Goal: Task Accomplishment & Management: Manage account settings

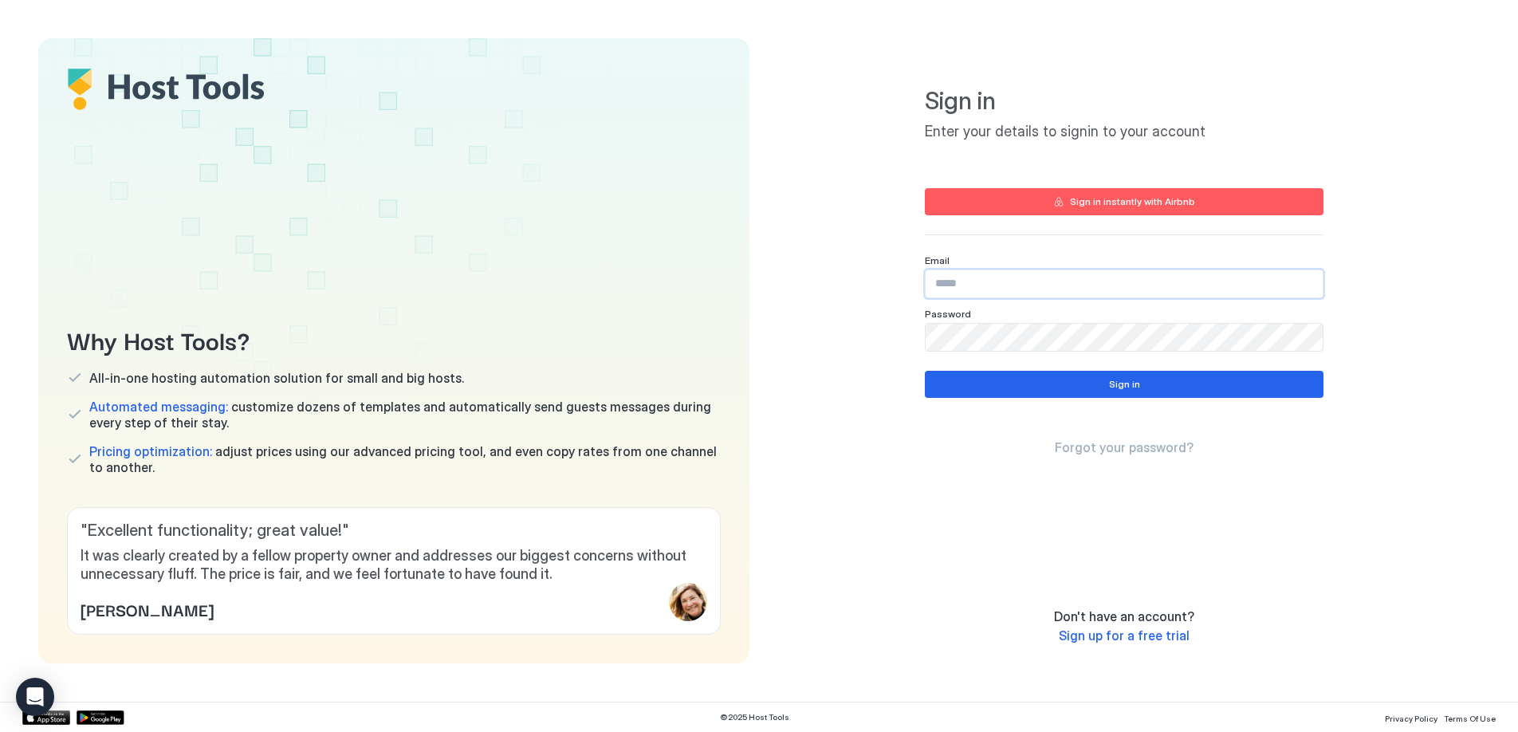
click at [1004, 270] on input "Input Field" at bounding box center [1123, 283] width 397 height 27
click at [1120, 208] on div "Sign in instantly with Airbnb" at bounding box center [1132, 201] width 125 height 14
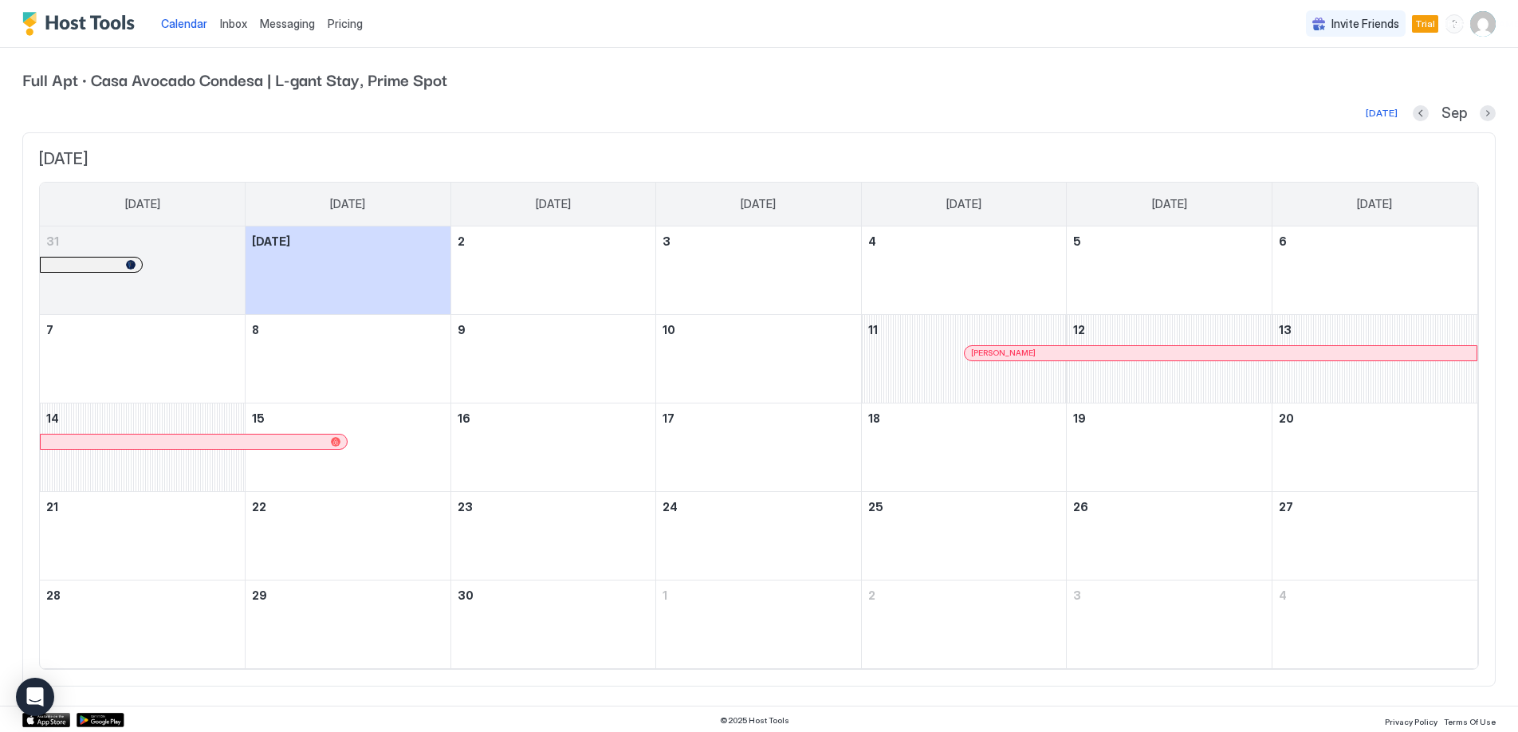
click at [297, 27] on span "Messaging" at bounding box center [287, 24] width 55 height 14
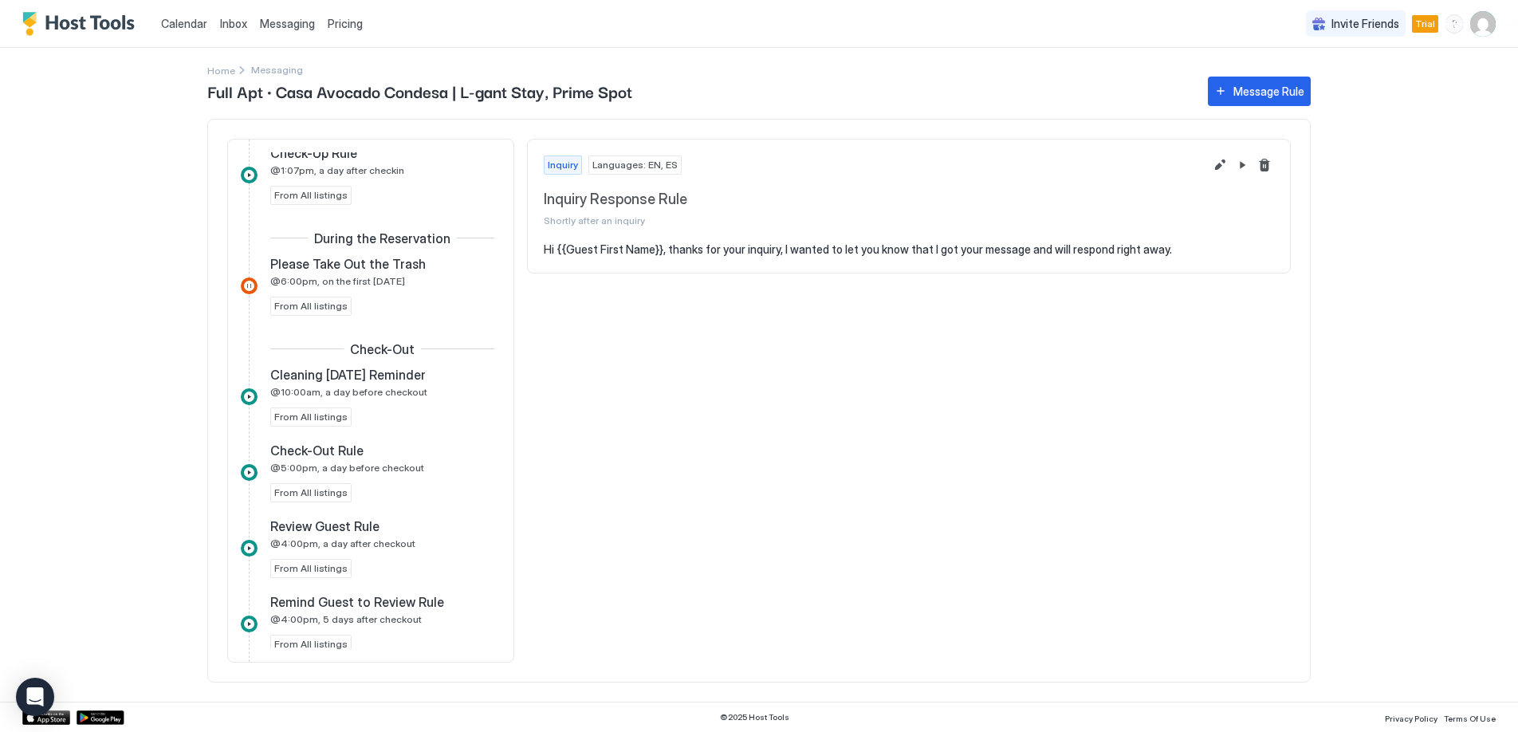
scroll to position [697, 0]
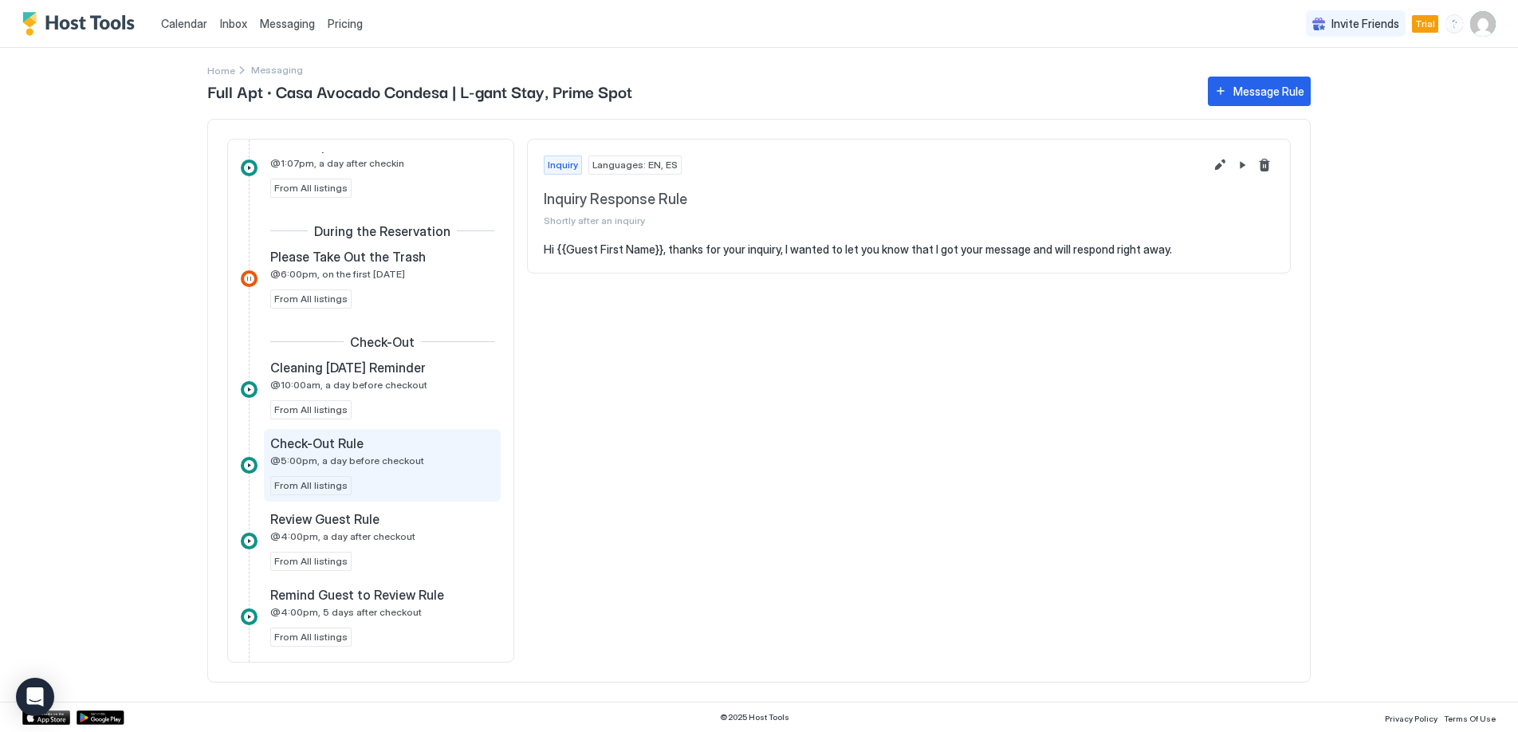
click at [397, 470] on div "Check-Out Rule @5:00pm, a day before checkout From All listings" at bounding box center [382, 465] width 224 height 60
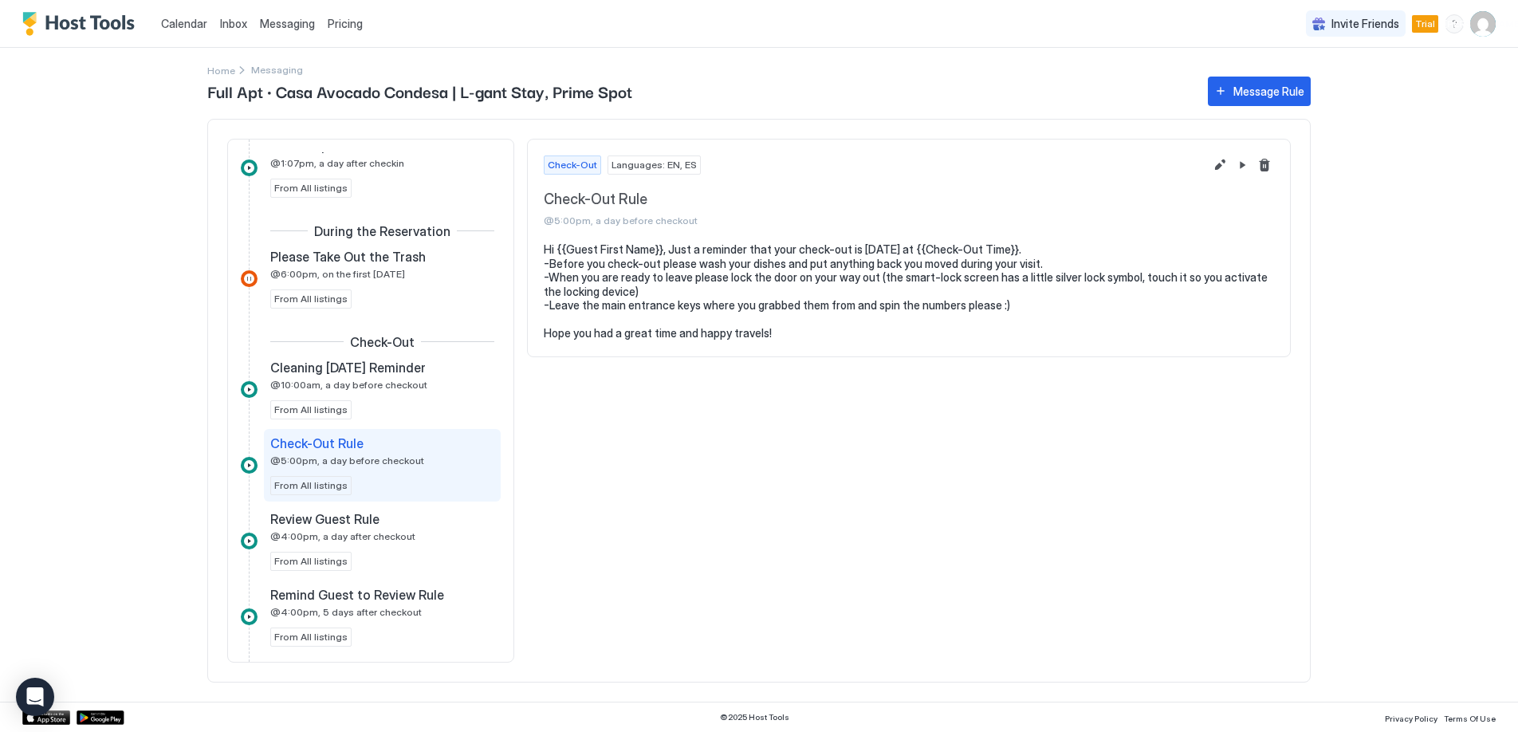
click at [1481, 22] on img "User profile" at bounding box center [1483, 24] width 26 height 26
click at [33, 681] on div "Open Intercom Messenger" at bounding box center [35, 697] width 42 height 42
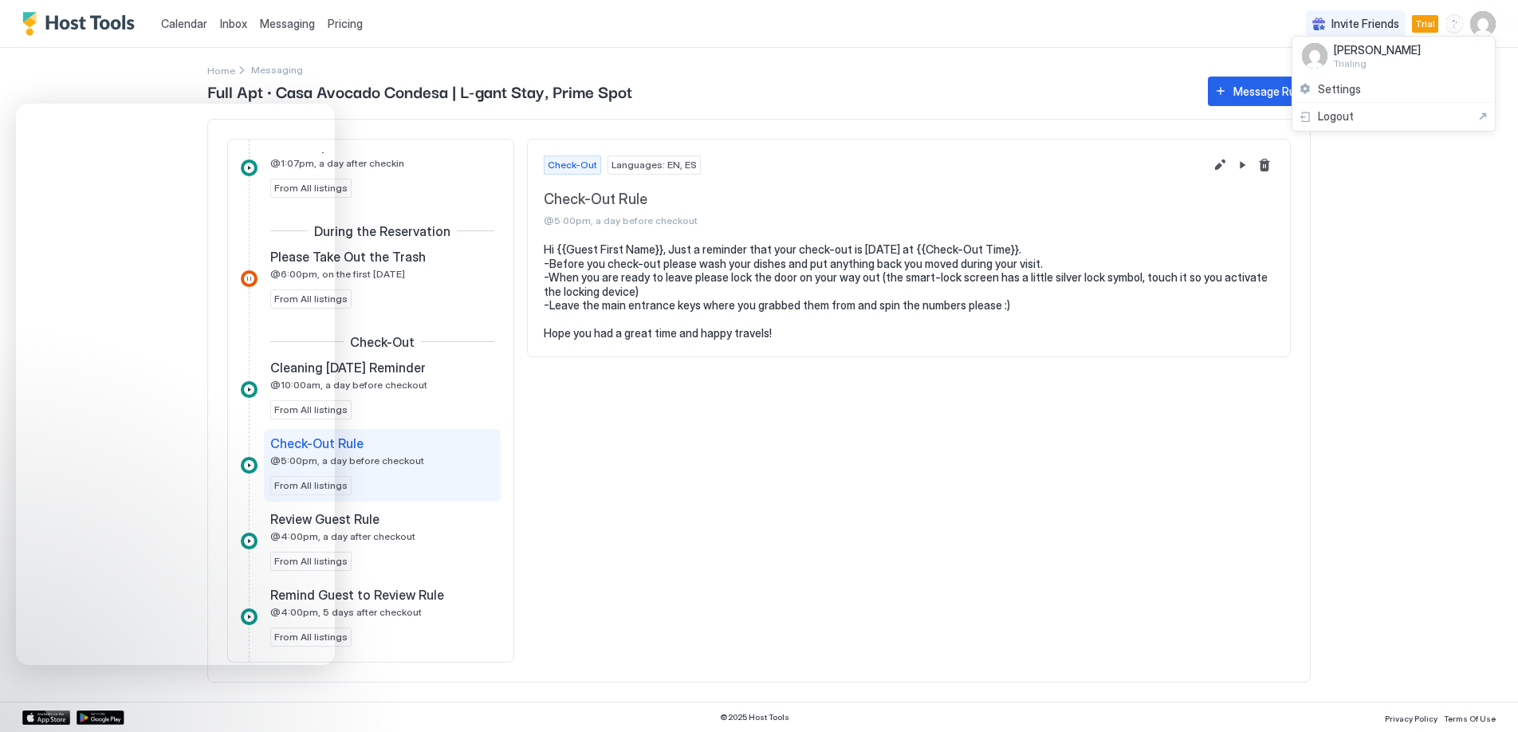
click at [925, 421] on div at bounding box center [759, 366] width 1518 height 732
click at [1227, 161] on button "Edit message rule" at bounding box center [1219, 164] width 19 height 19
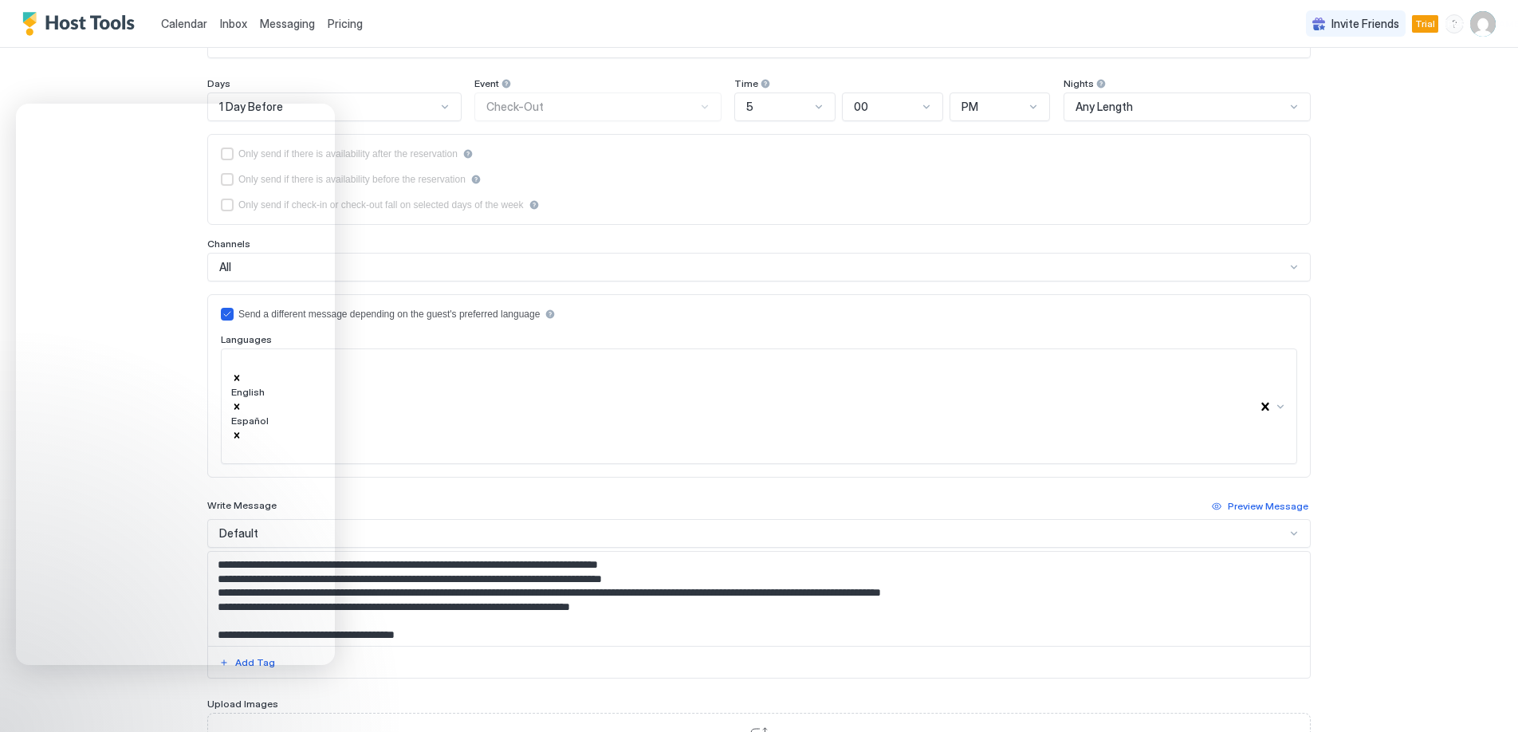
scroll to position [247, 0]
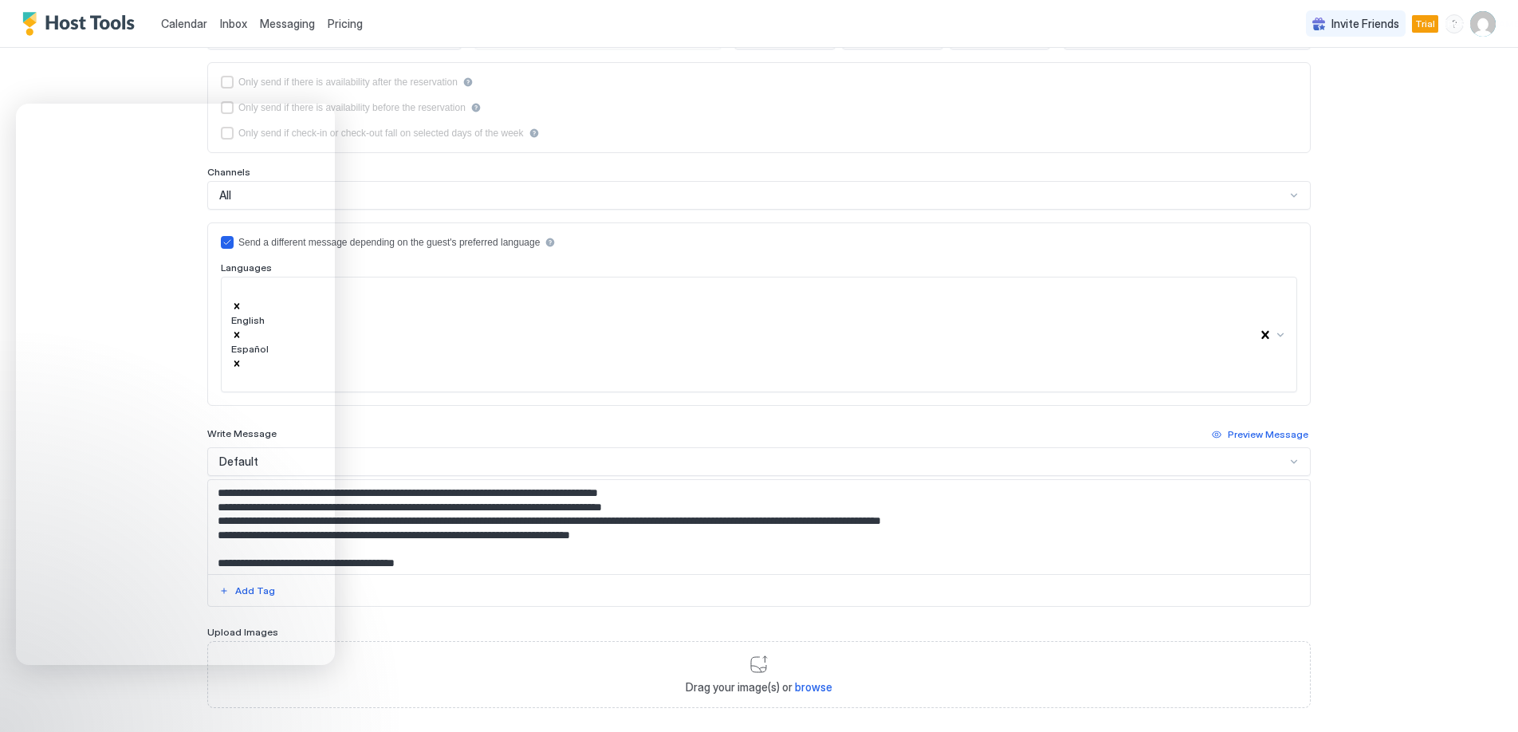
click at [682, 480] on textarea "**********" at bounding box center [759, 527] width 1102 height 94
type textarea "**********"
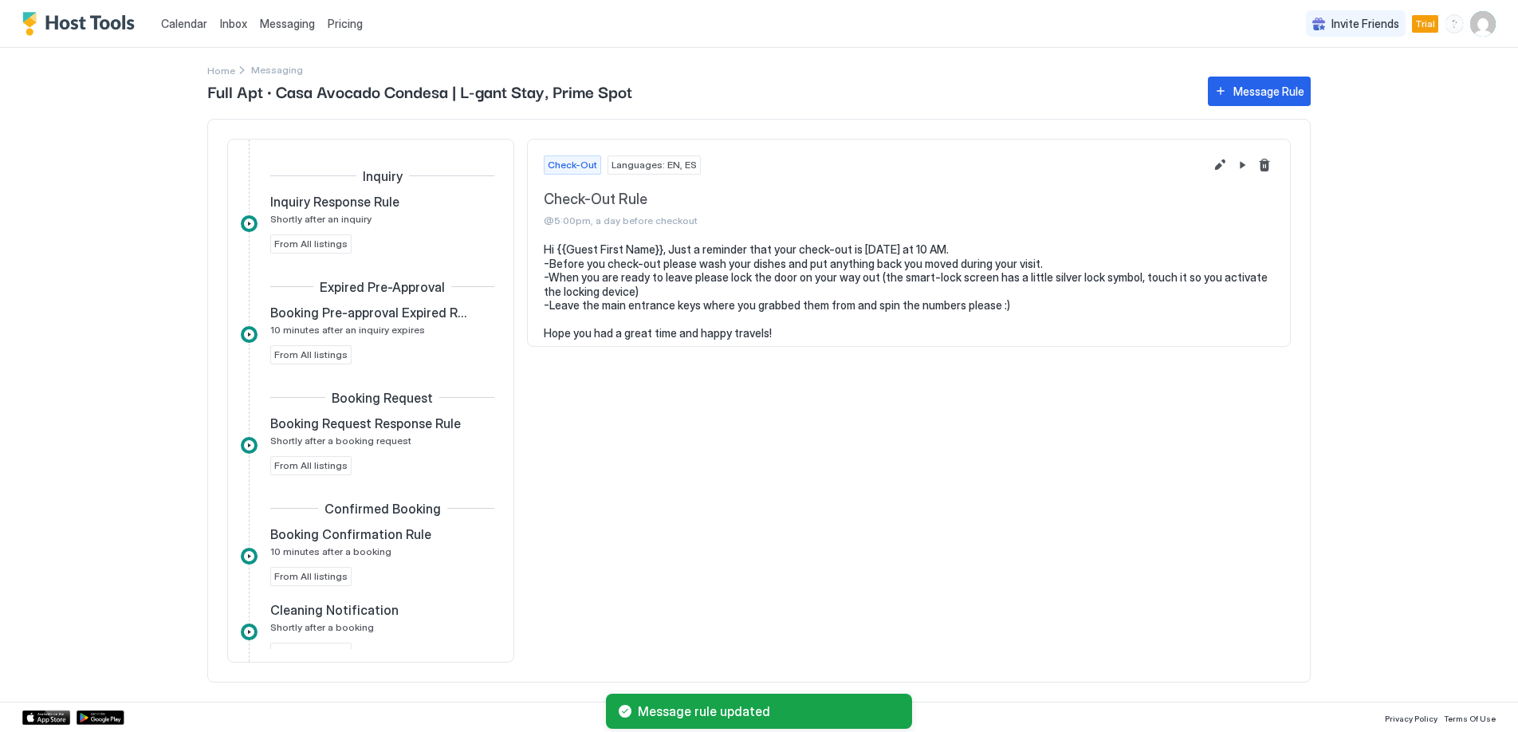
scroll to position [762, 0]
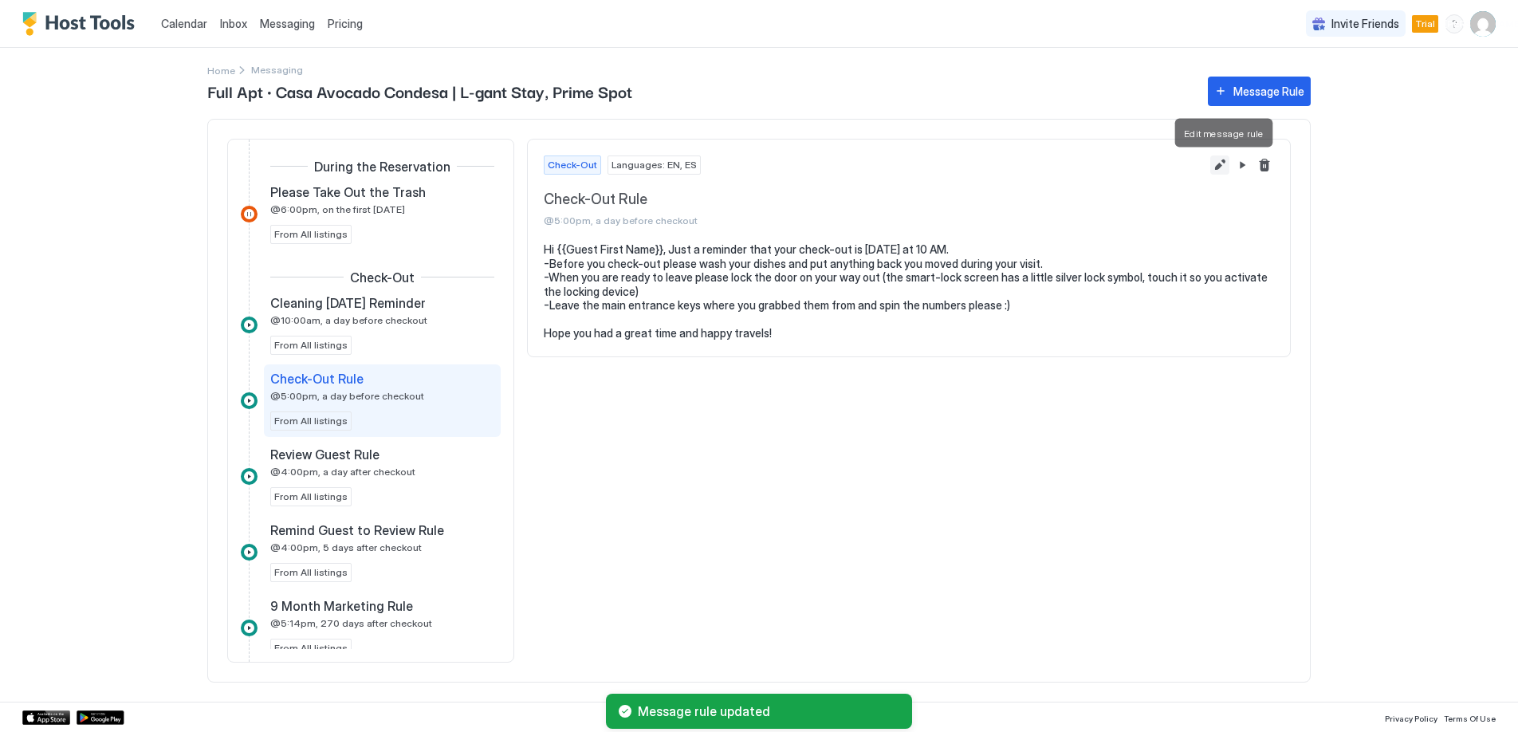
click at [1221, 163] on button "Edit message rule" at bounding box center [1219, 164] width 19 height 19
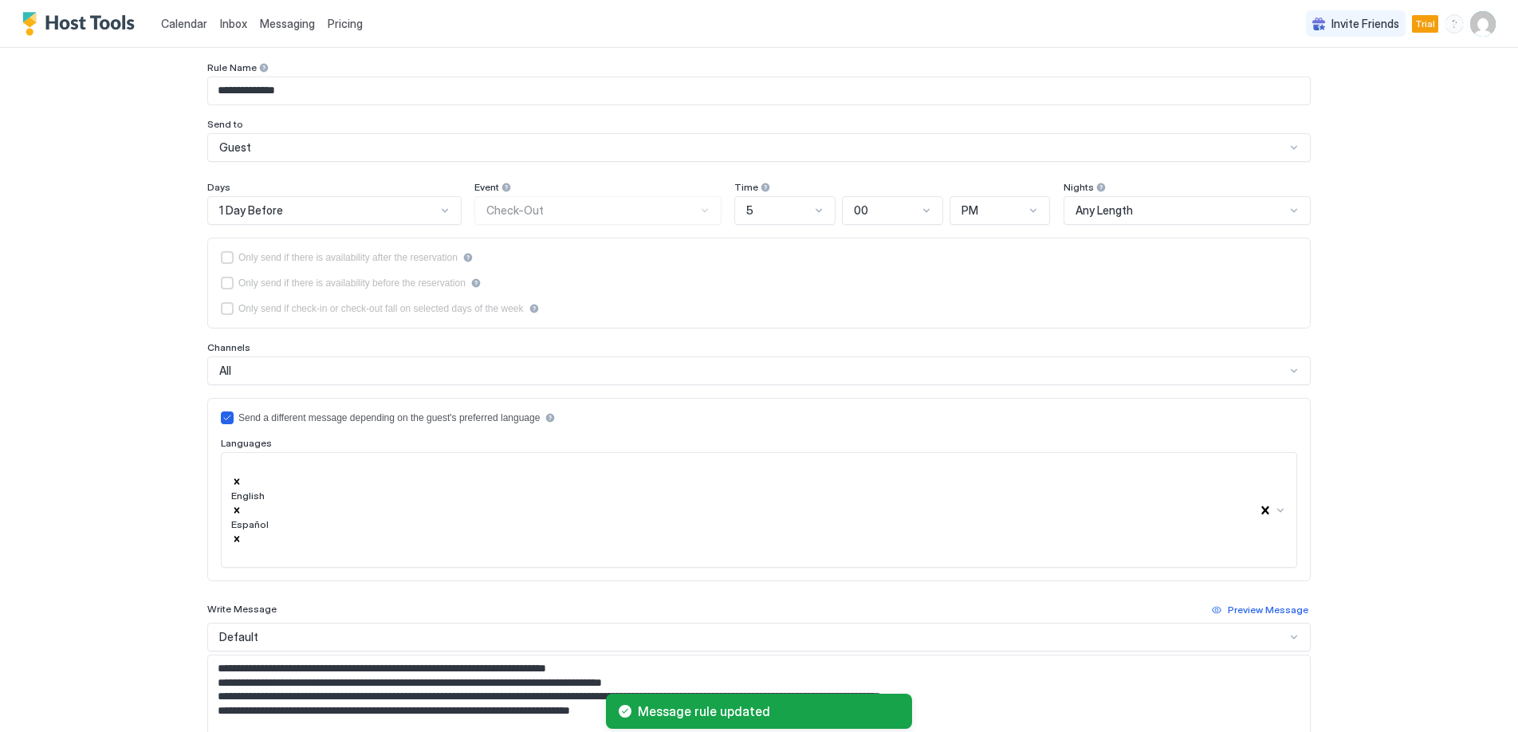
scroll to position [122, 0]
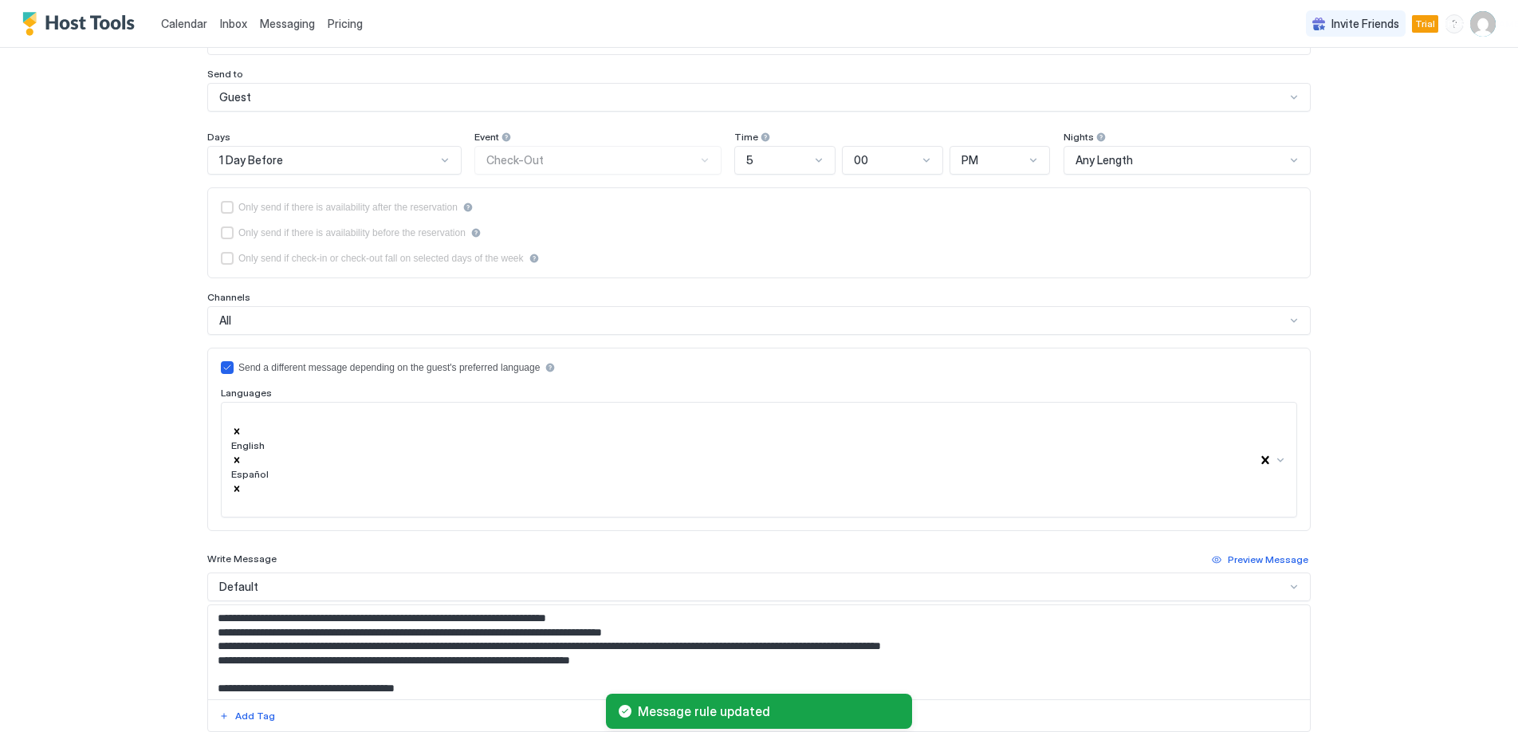
click at [273, 572] on div "Default" at bounding box center [758, 586] width 1103 height 29
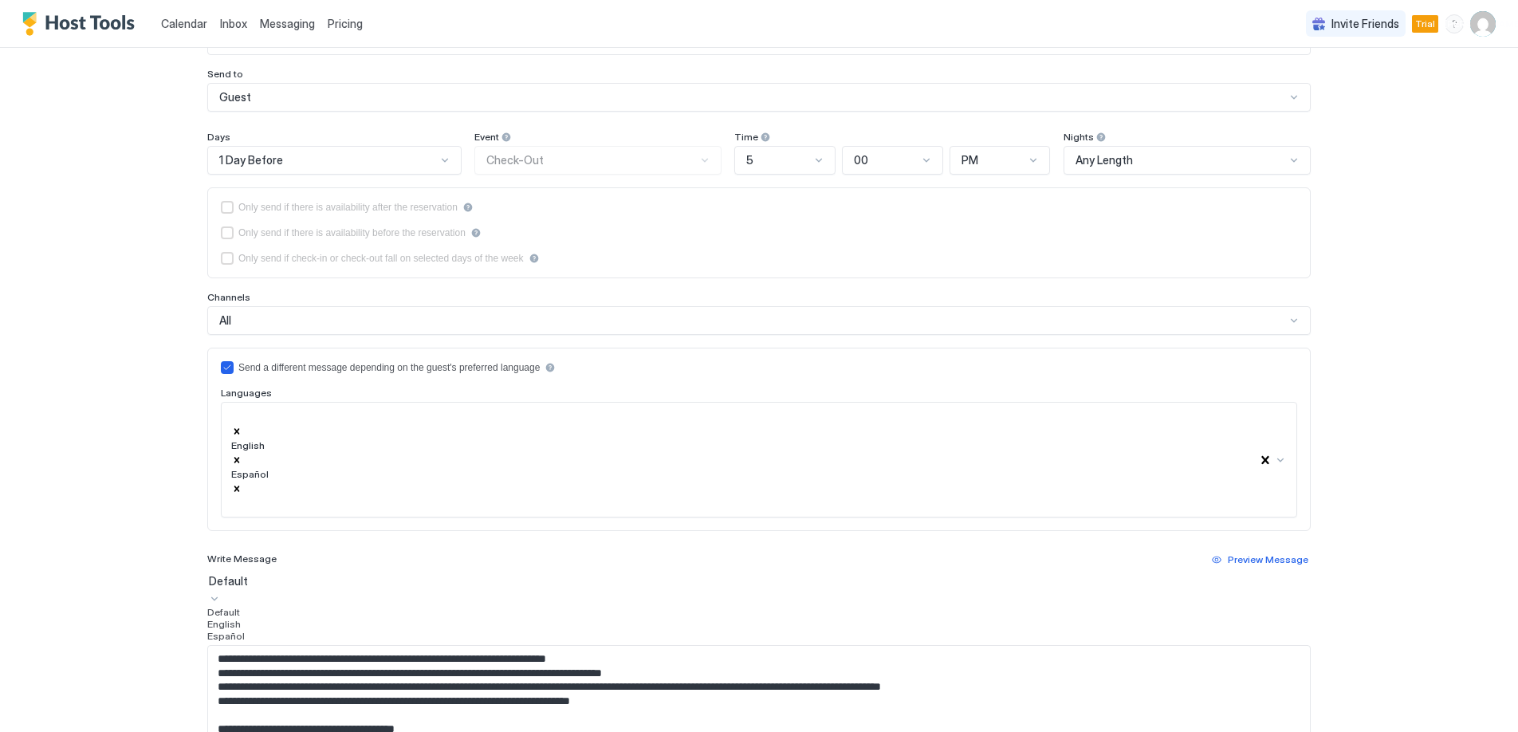
click at [324, 618] on div "English" at bounding box center [758, 624] width 1103 height 12
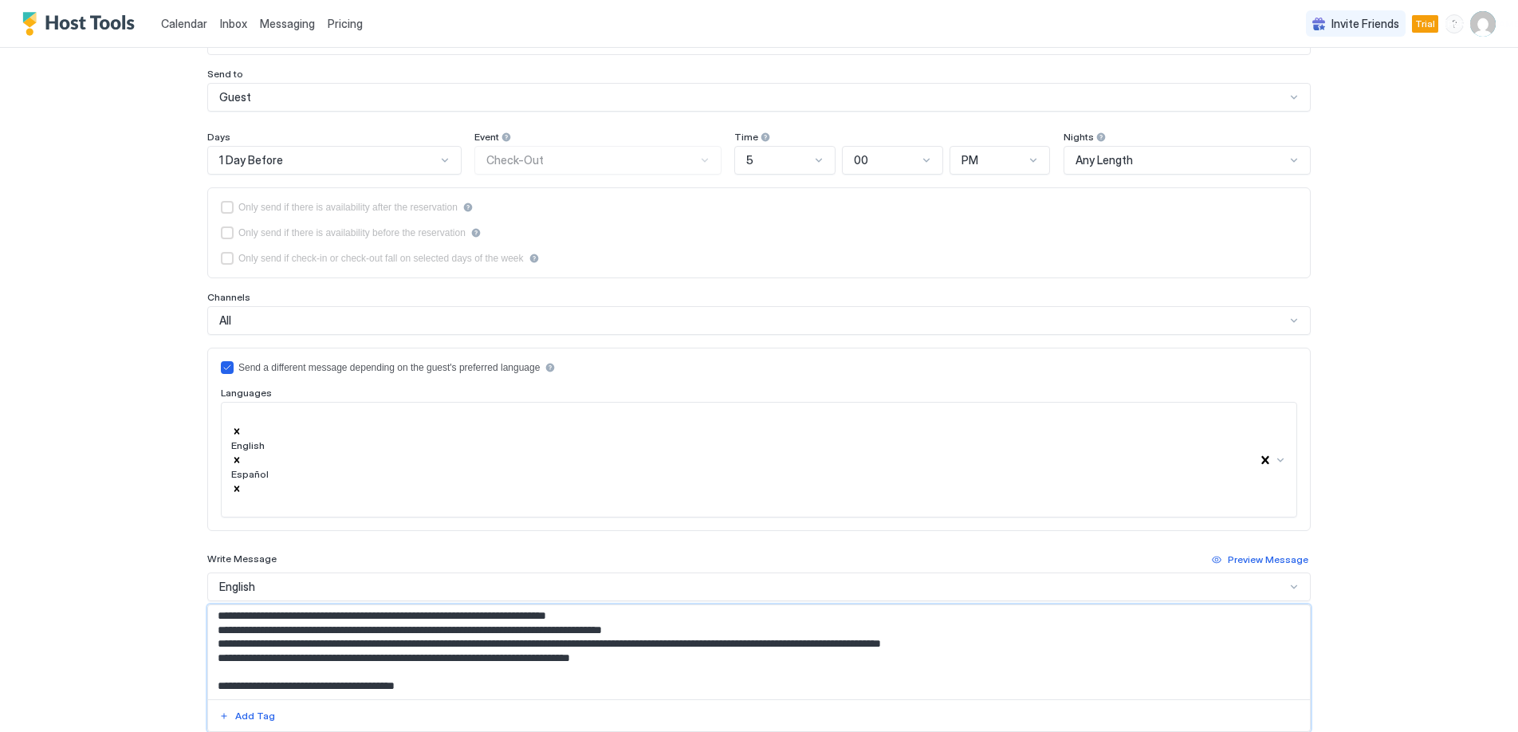
scroll to position [0, 0]
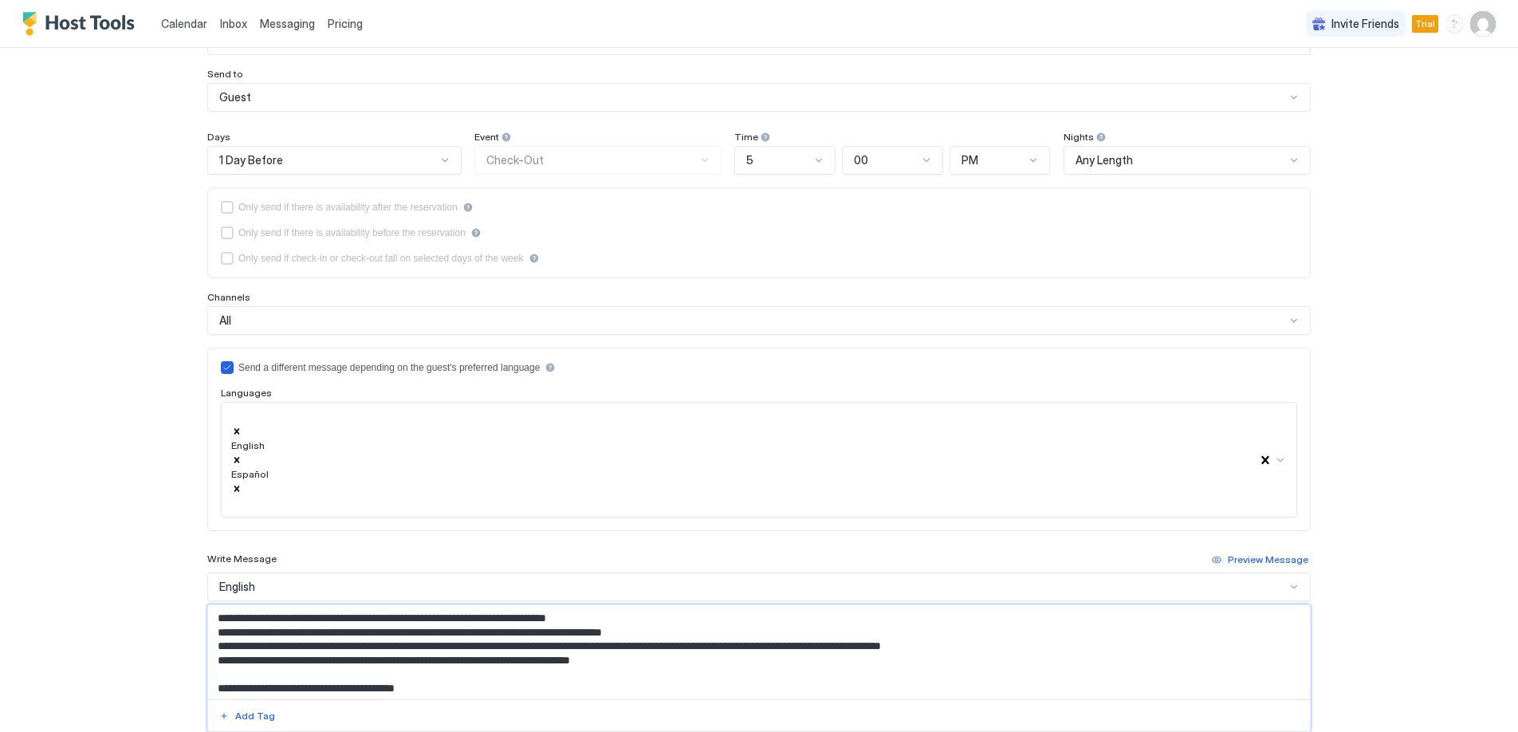
drag, startPoint x: 683, startPoint y: 531, endPoint x: 587, endPoint y: 538, distance: 96.7
click at [587, 605] on textarea "**********" at bounding box center [759, 652] width 1102 height 94
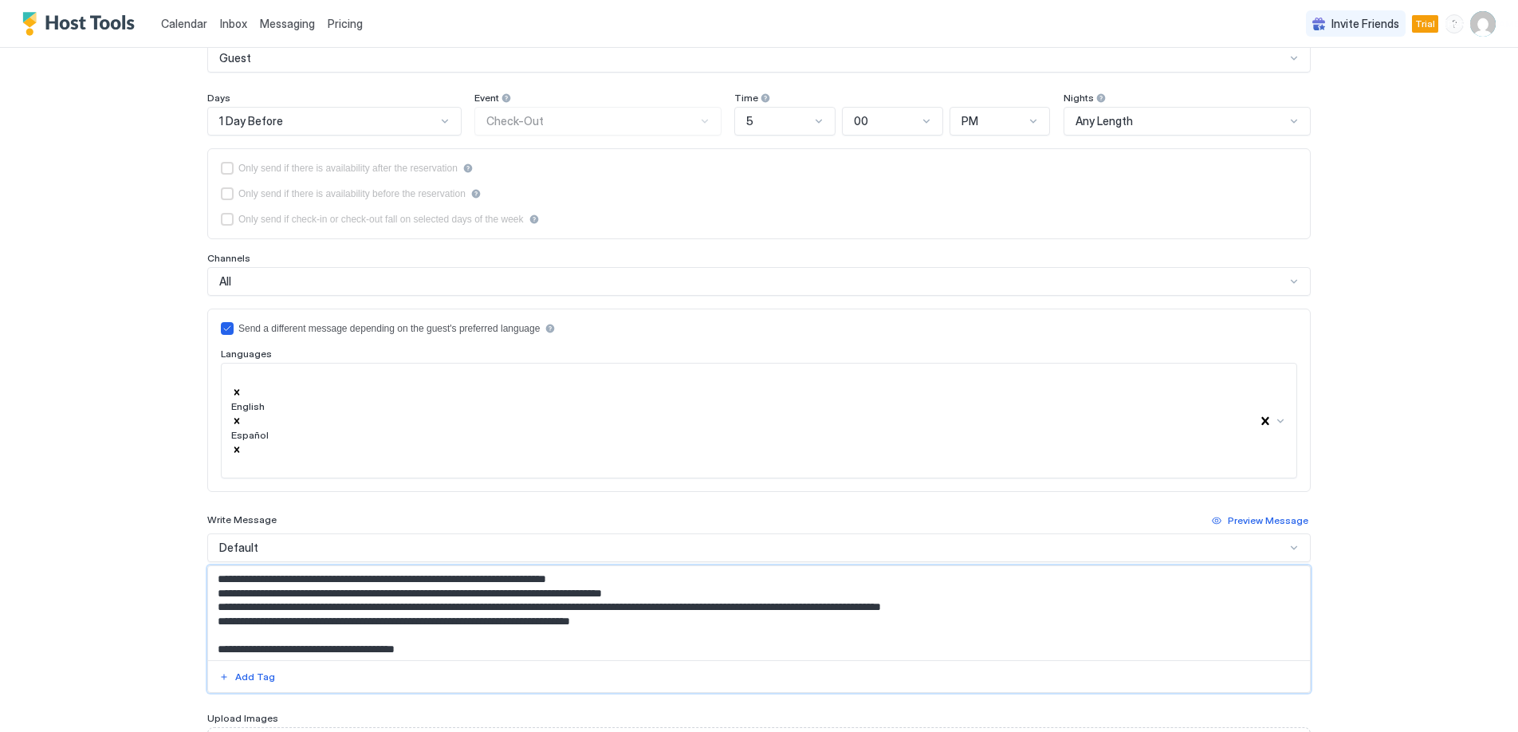
scroll to position [247, 0]
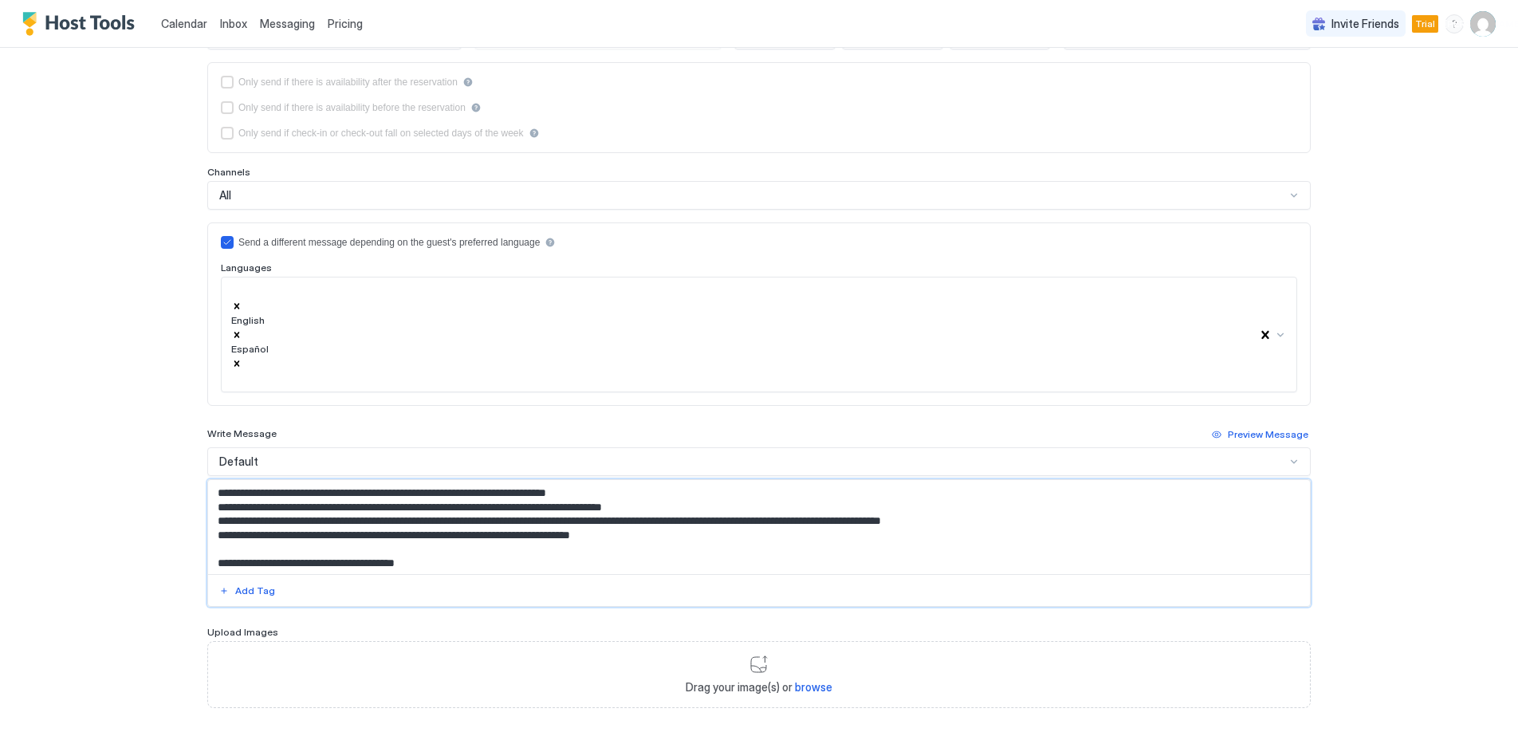
type textarea "**********"
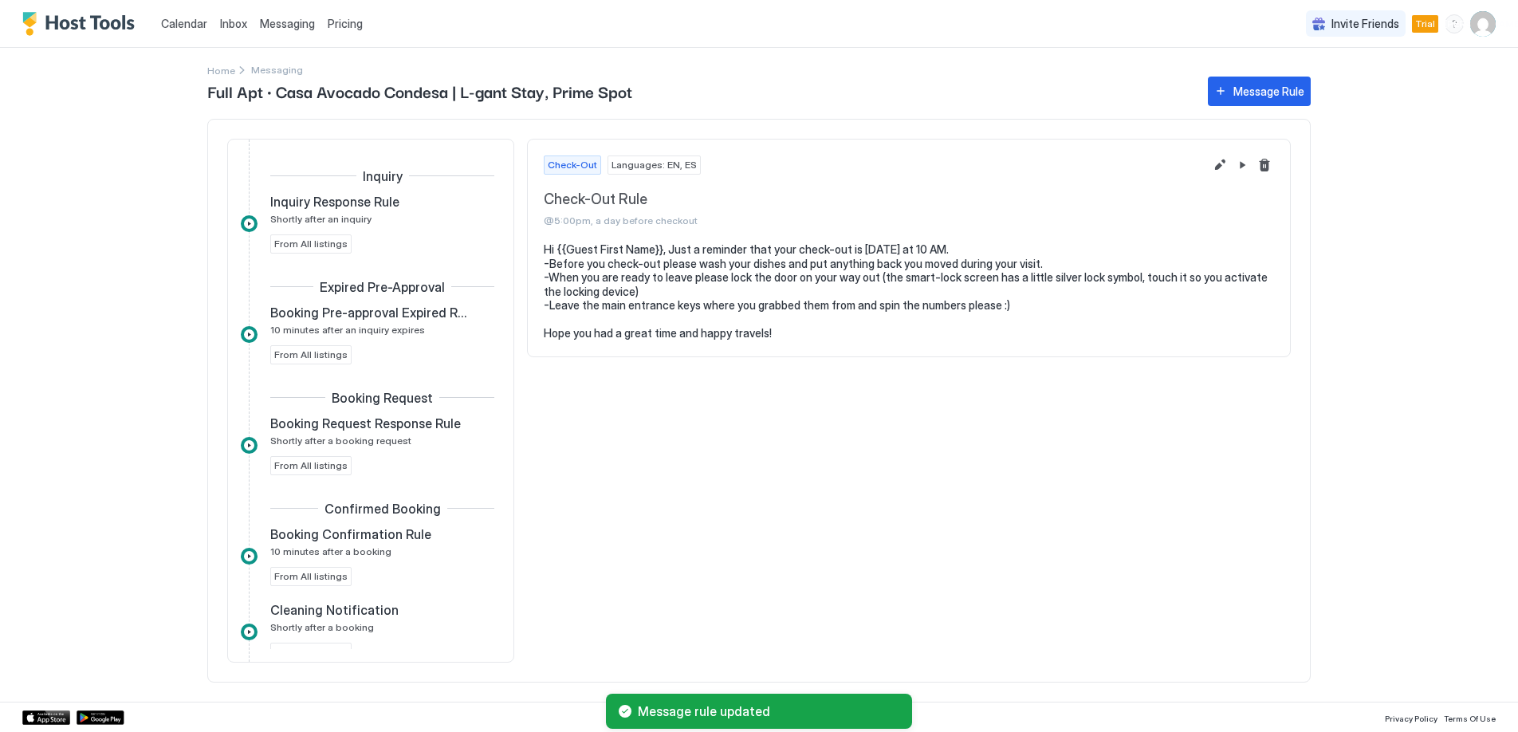
scroll to position [762, 0]
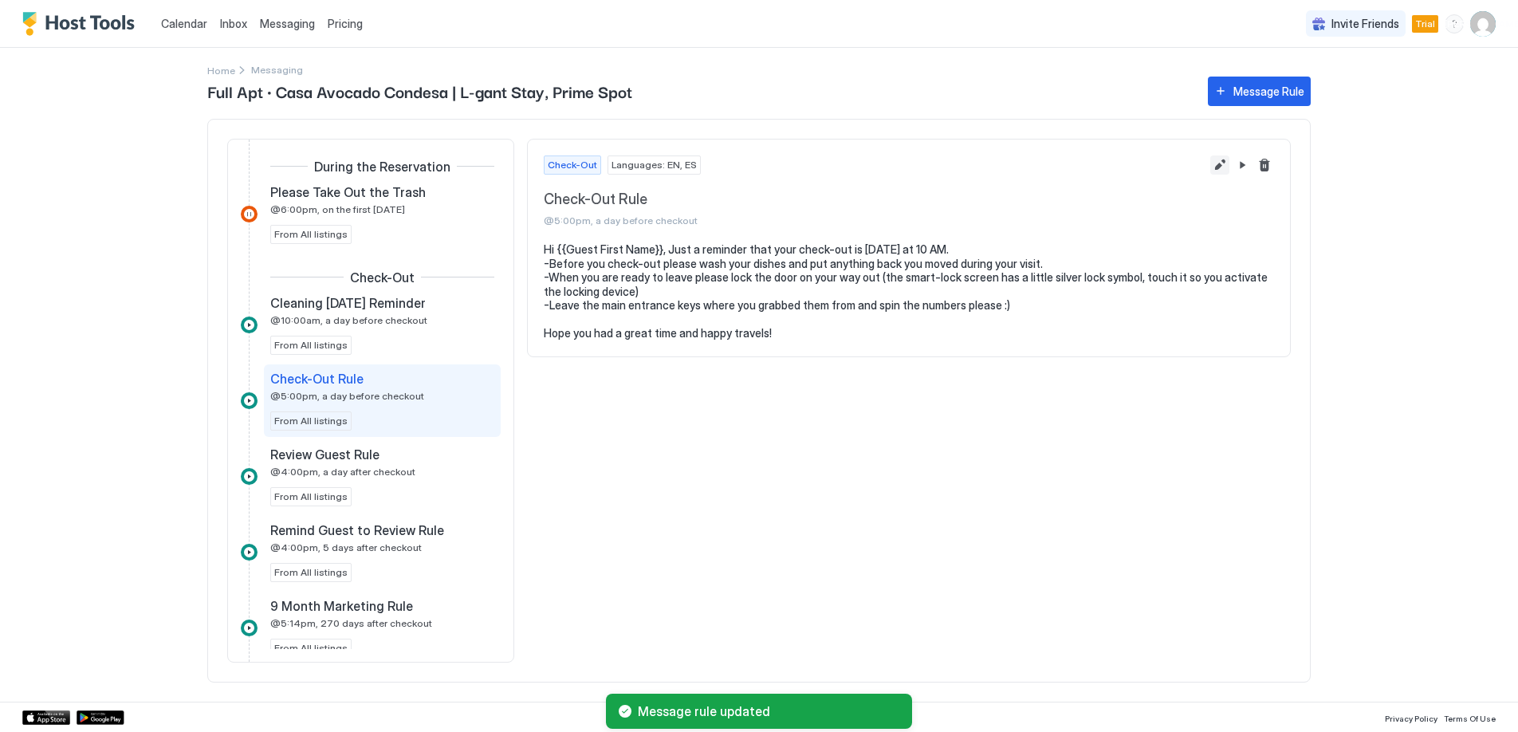
click at [1219, 163] on button "Edit message rule" at bounding box center [1219, 164] width 19 height 19
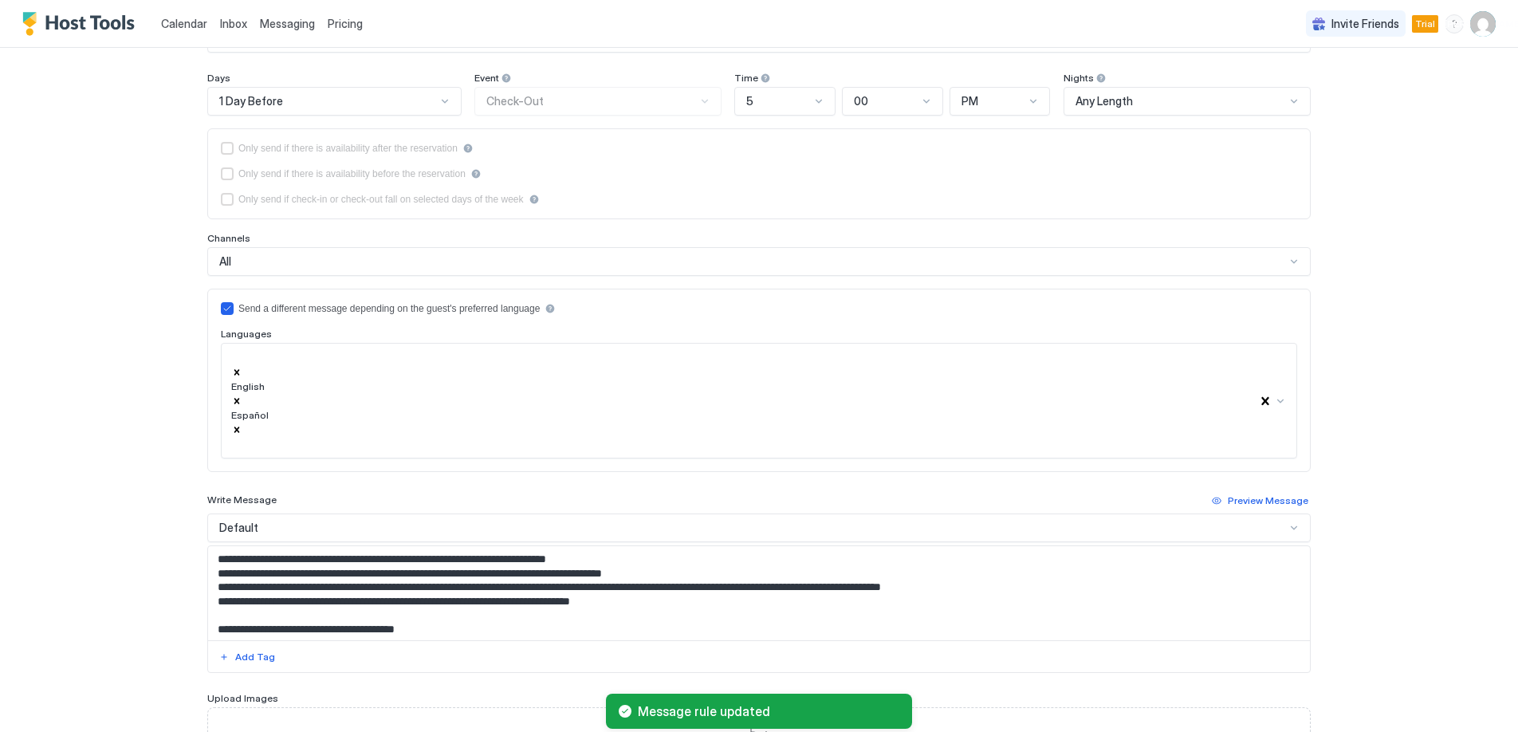
scroll to position [205, 0]
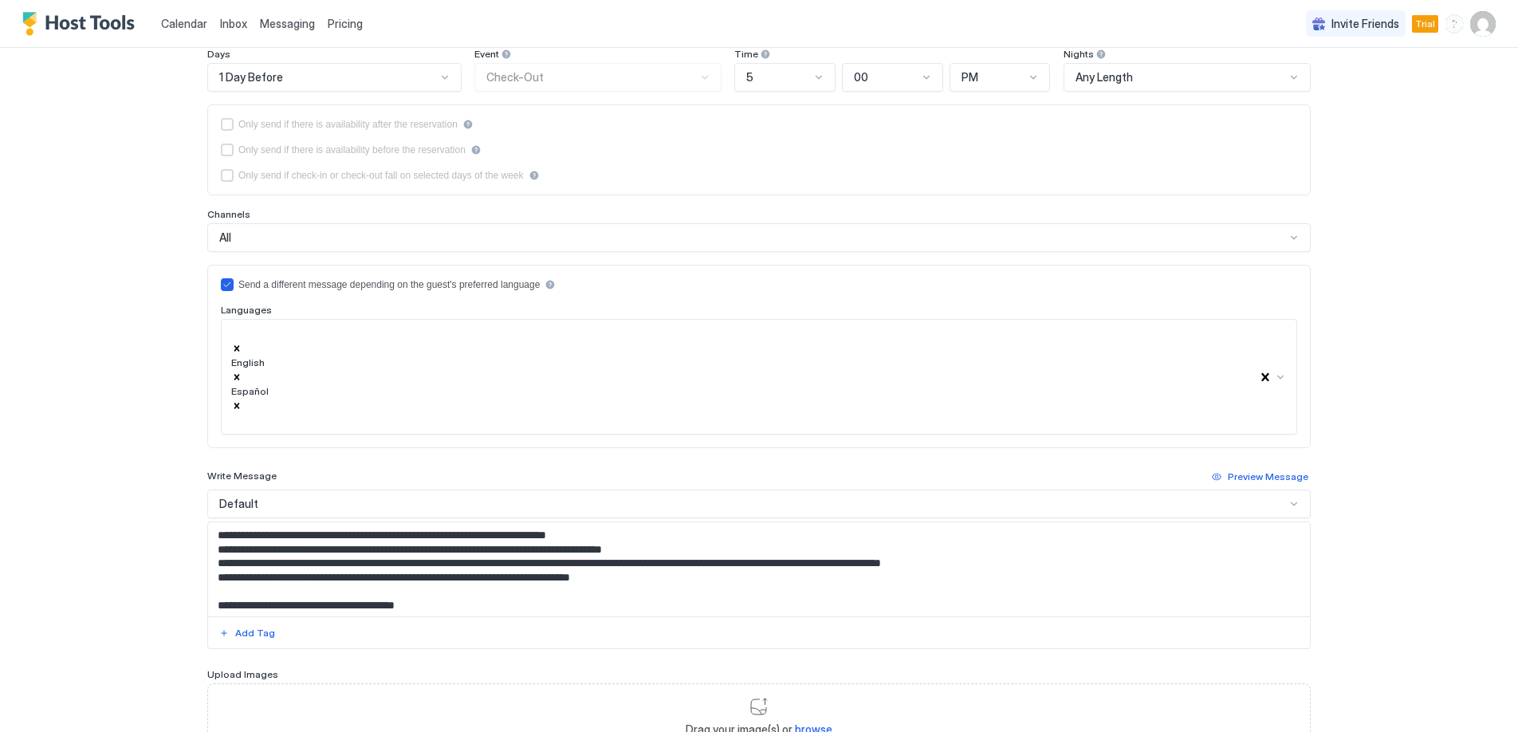
click at [334, 497] on div "Default" at bounding box center [752, 504] width 1066 height 14
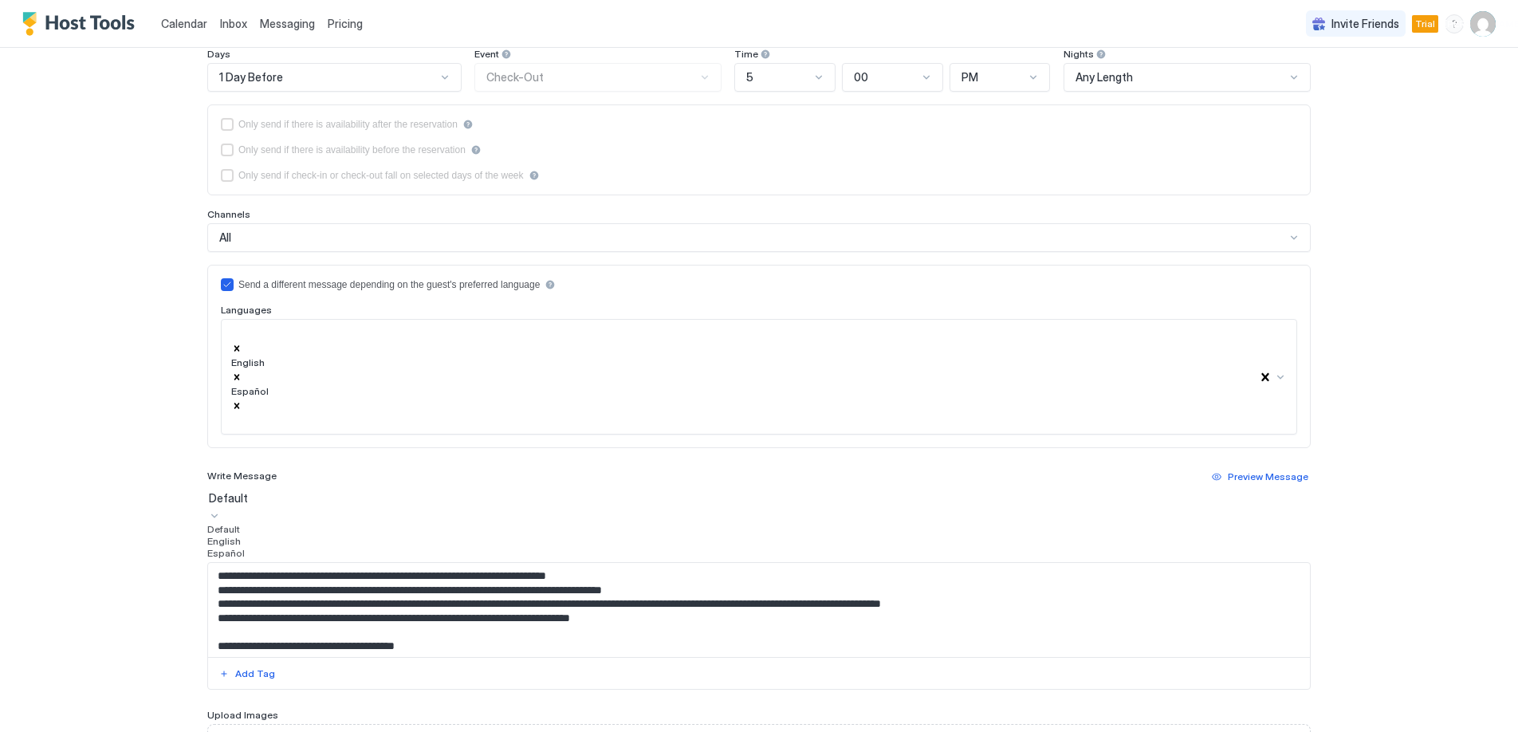
click at [264, 547] on div "Español" at bounding box center [758, 553] width 1103 height 12
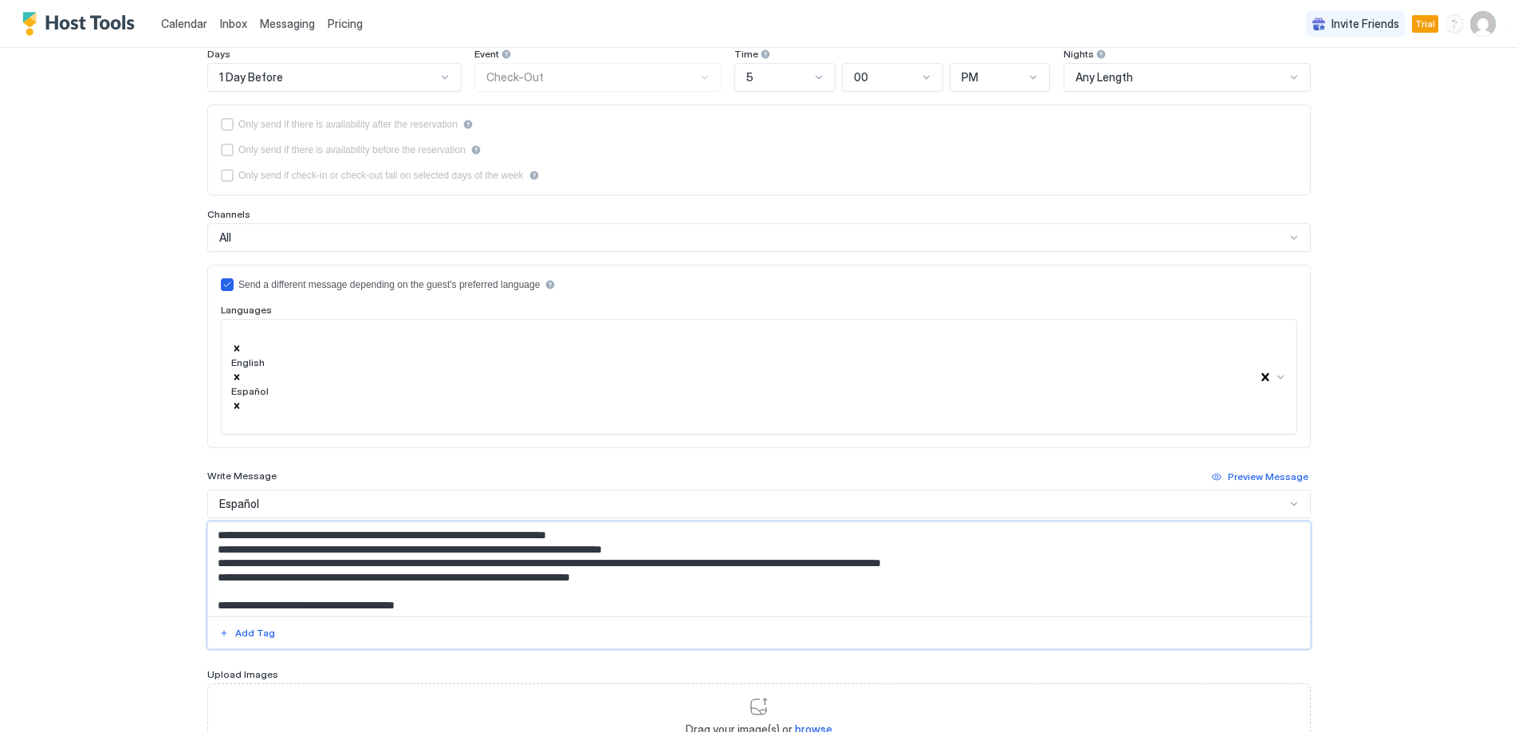
drag, startPoint x: 729, startPoint y: 449, endPoint x: 633, endPoint y: 450, distance: 95.6
click at [633, 522] on textarea "**********" at bounding box center [759, 569] width 1102 height 94
type textarea "**********"
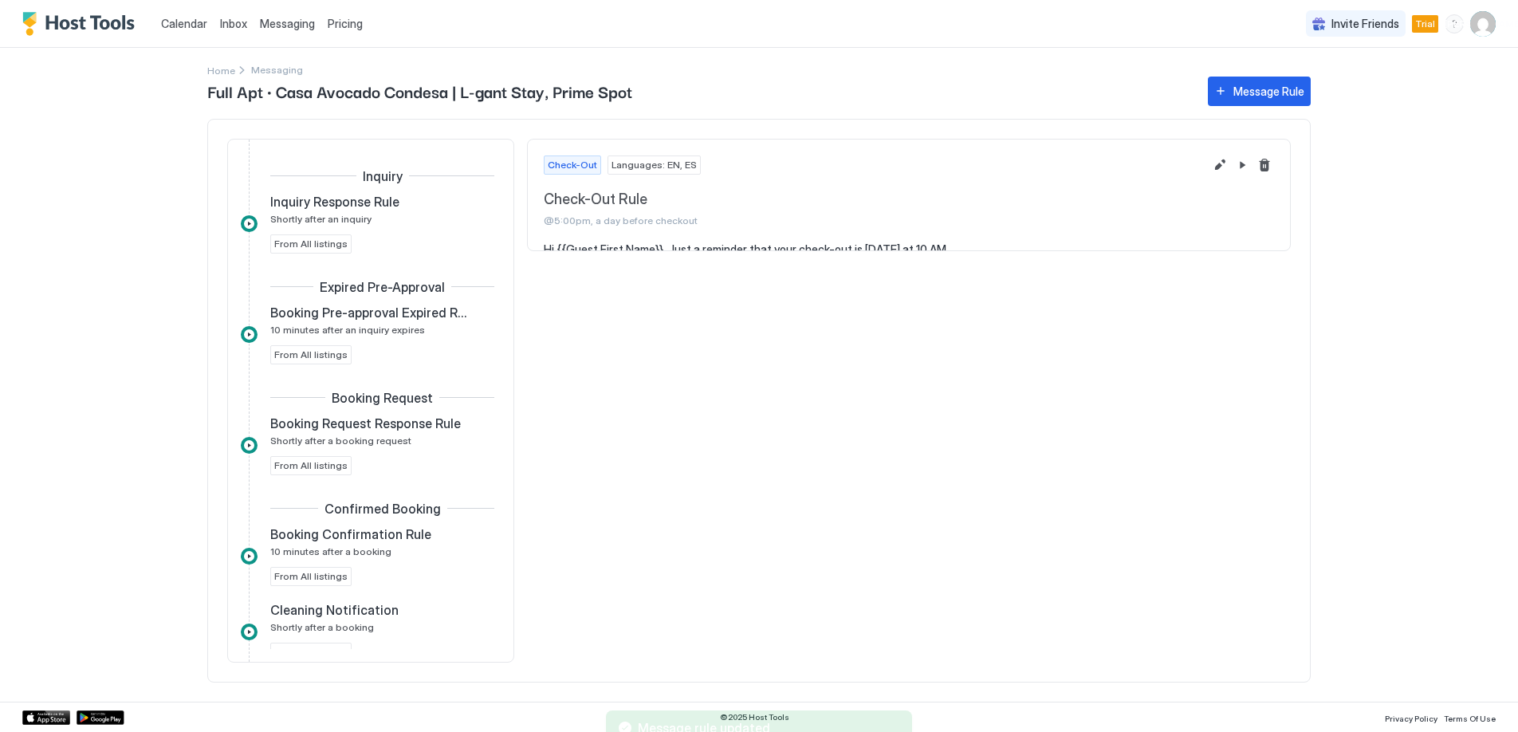
scroll to position [762, 0]
